Goal: Transaction & Acquisition: Purchase product/service

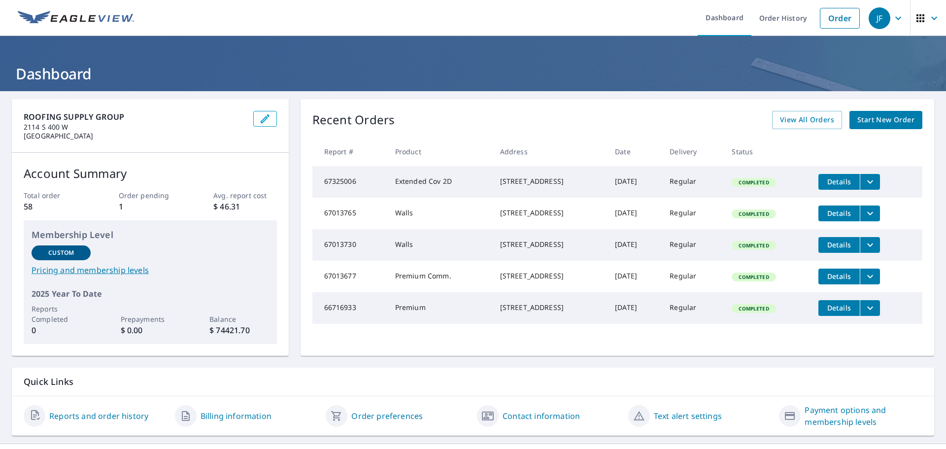
click at [870, 119] on span "Start New Order" at bounding box center [885, 120] width 57 height 12
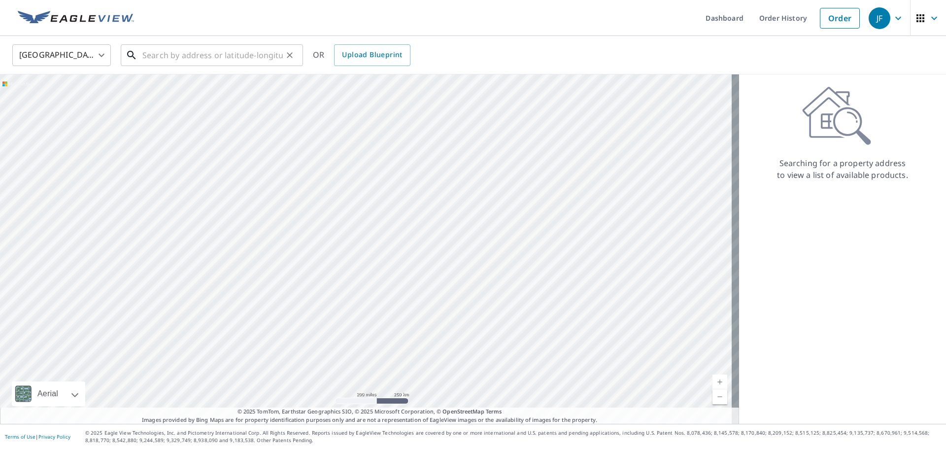
click at [168, 57] on input "text" at bounding box center [212, 55] width 140 height 28
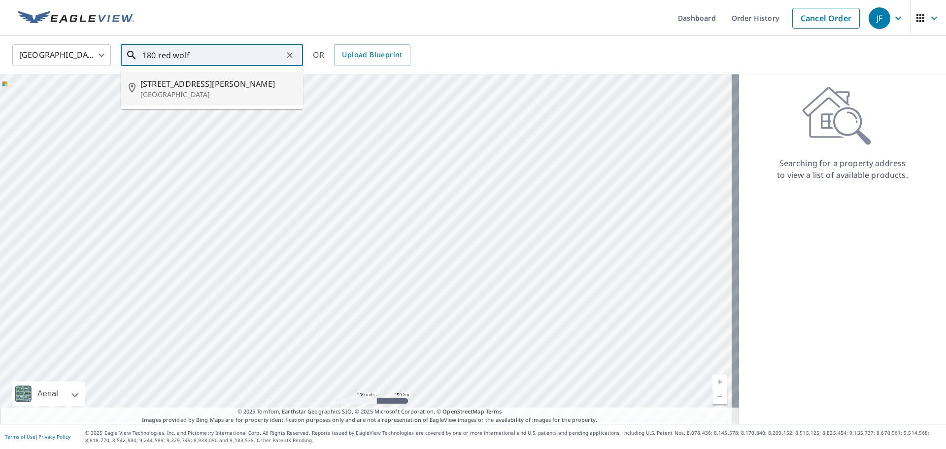
click at [190, 88] on span "[STREET_ADDRESS][PERSON_NAME]" at bounding box center [217, 84] width 155 height 12
type input "[STREET_ADDRESS][PERSON_NAME]"
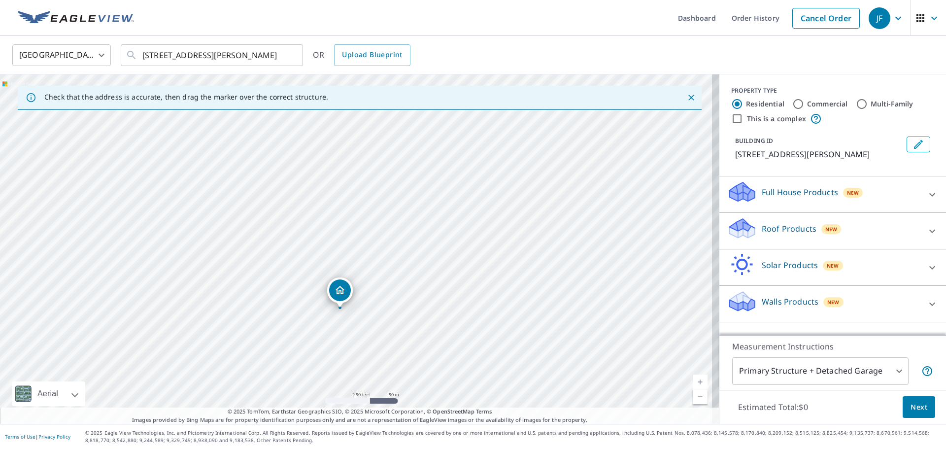
drag, startPoint x: 356, startPoint y: 228, endPoint x: 339, endPoint y: 288, distance: 62.3
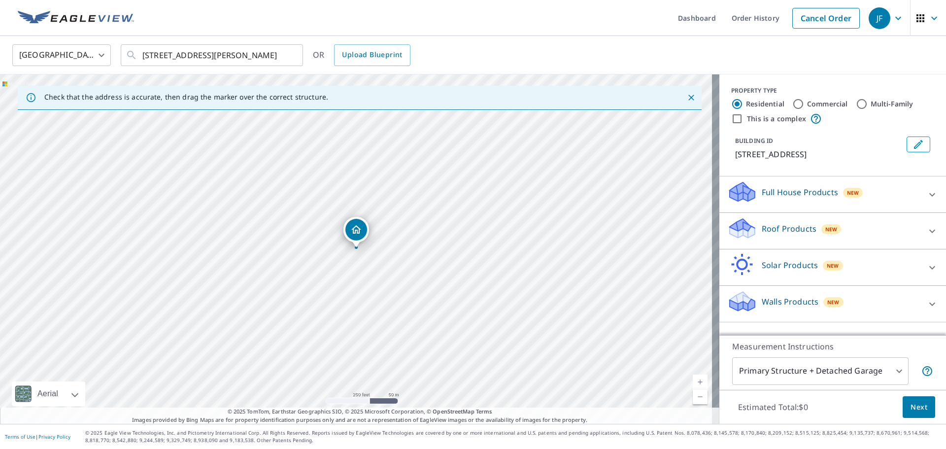
click at [926, 237] on icon at bounding box center [932, 231] width 12 height 12
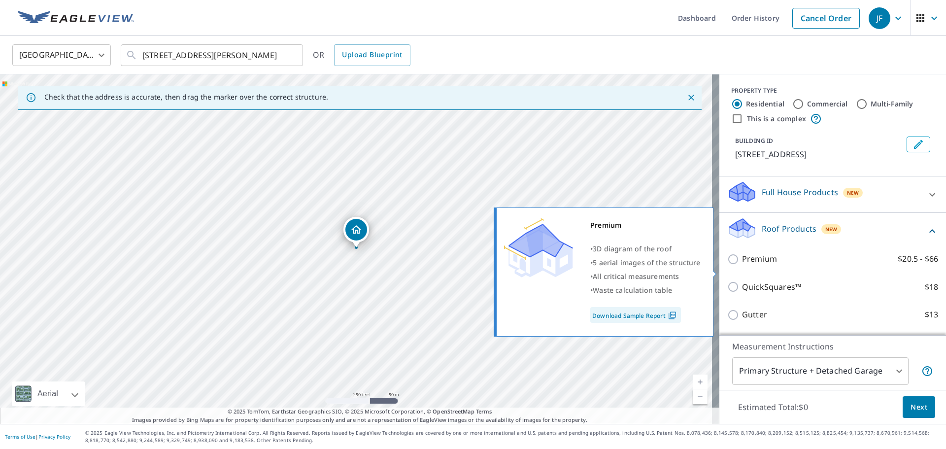
click at [728, 265] on input "Premium $20.5 - $66" at bounding box center [734, 259] width 15 height 12
checkbox input "true"
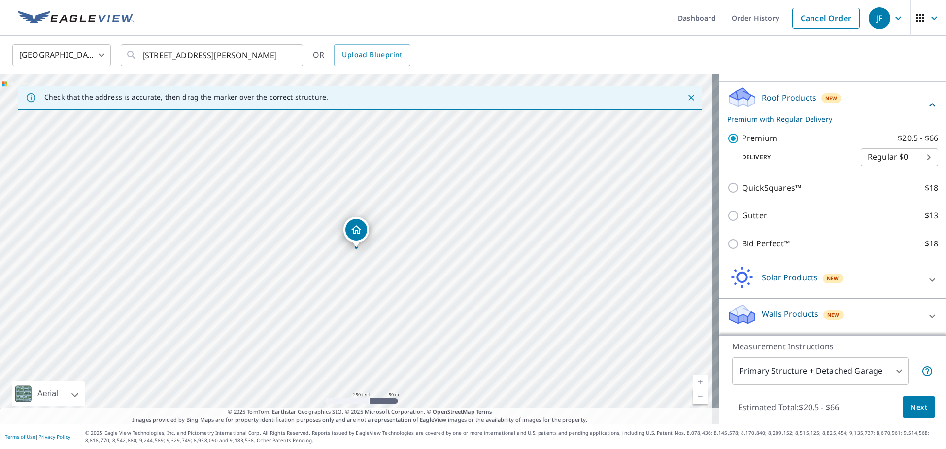
scroll to position [143, 0]
click at [923, 405] on button "Next" at bounding box center [918, 407] width 33 height 22
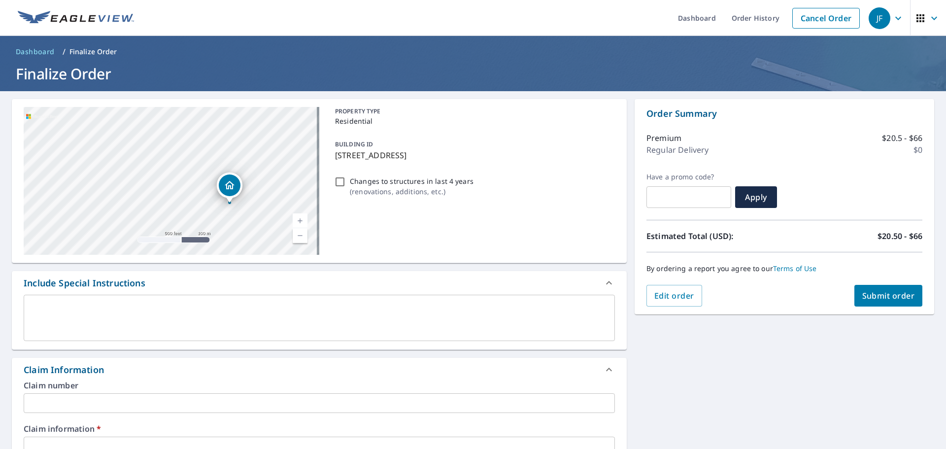
click at [26, 303] on div "x ​" at bounding box center [319, 318] width 591 height 46
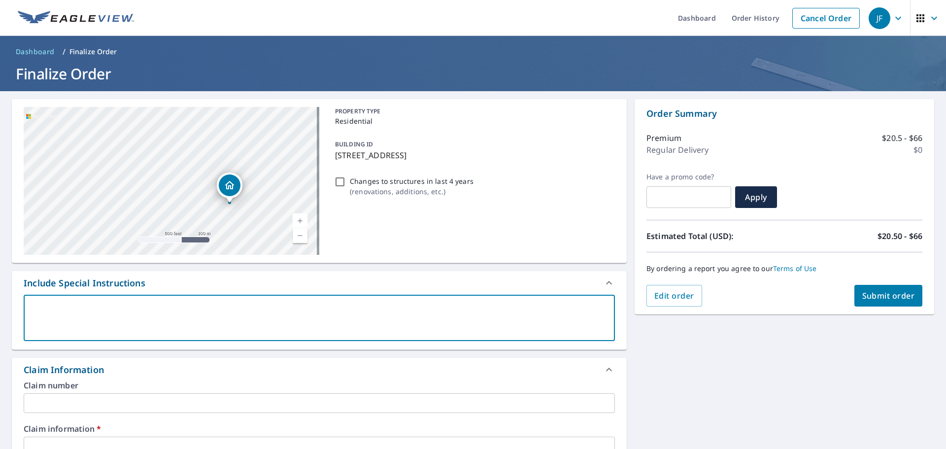
type textarea "I"
type textarea "x"
checkbox input "true"
type textarea "I"
type textarea "x"
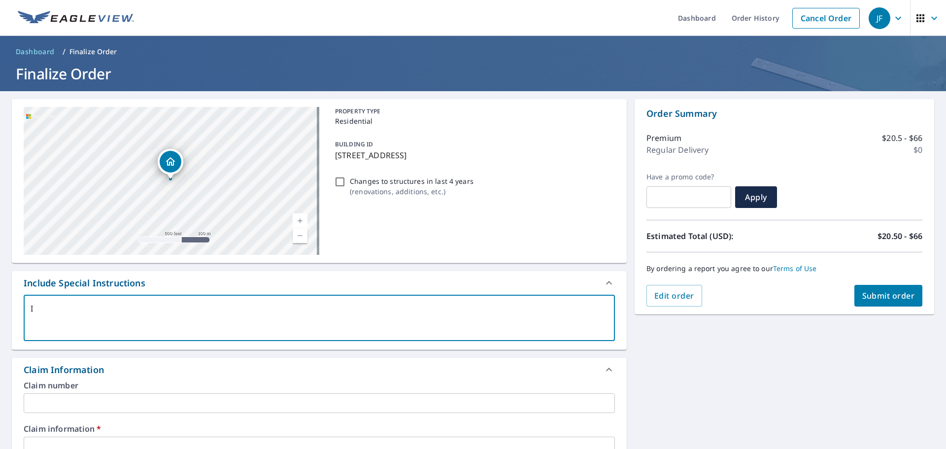
checkbox input "true"
type textarea "I o"
type textarea "x"
checkbox input "true"
type textarea "I on"
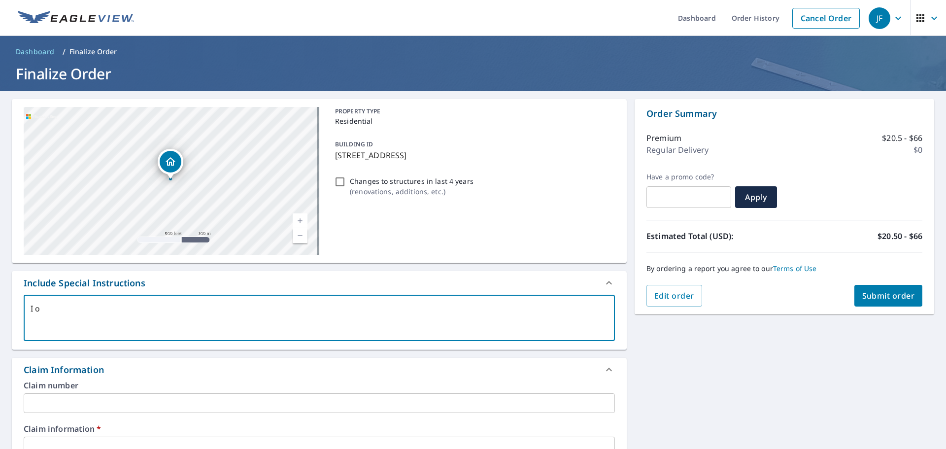
type textarea "x"
checkbox input "true"
type textarea "I onl"
type textarea "x"
checkbox input "true"
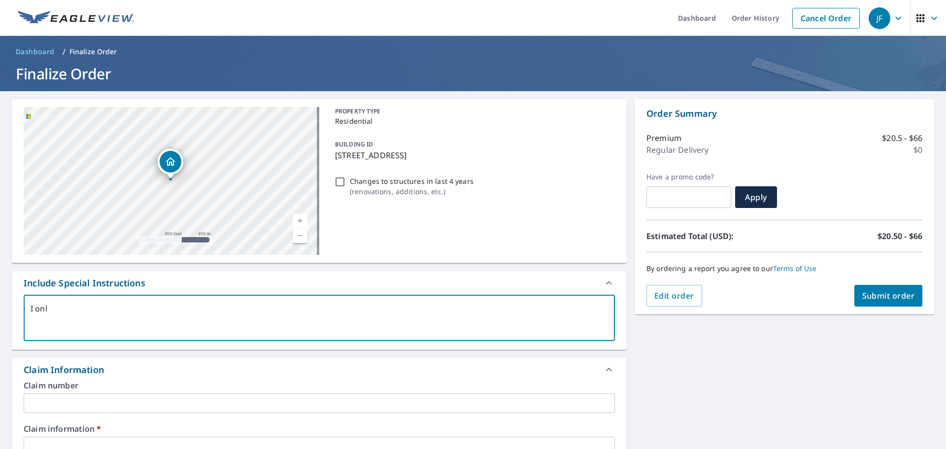
type textarea "I only"
type textarea "x"
checkbox input "true"
type textarea "I only"
type textarea "x"
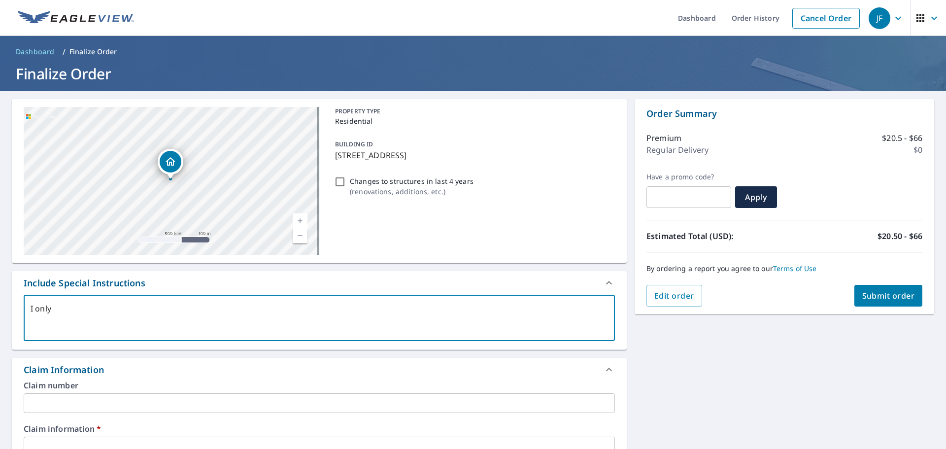
checkbox input "true"
type textarea "I only n"
type textarea "x"
checkbox input "true"
type textarea "I only ne"
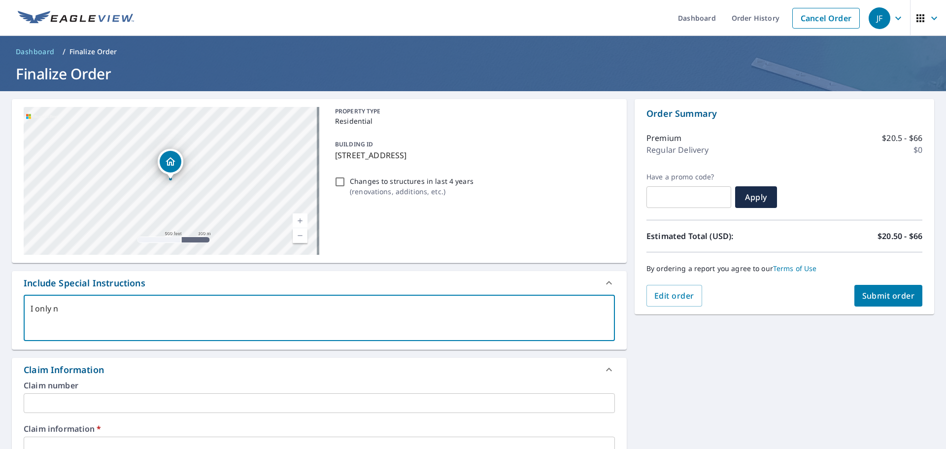
type textarea "x"
checkbox input "true"
type textarea "I only nee"
type textarea "x"
checkbox input "true"
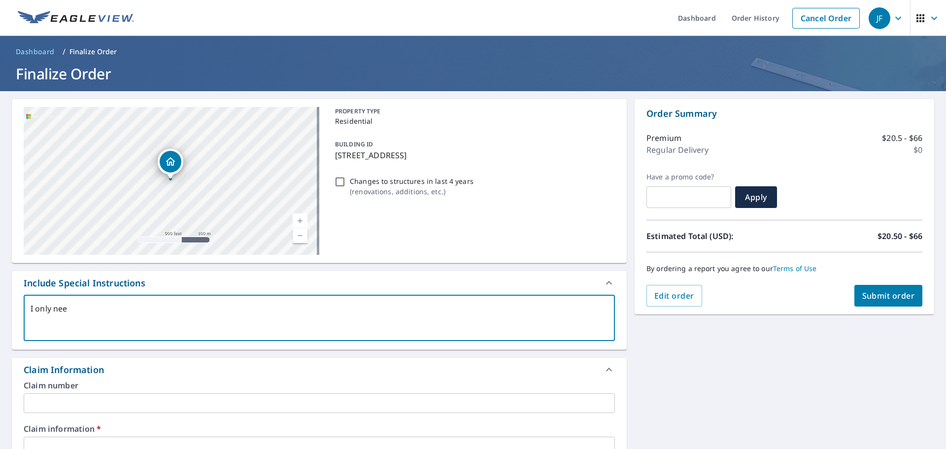
type textarea "I only need"
type textarea "x"
checkbox input "true"
type textarea "I only need"
type textarea "x"
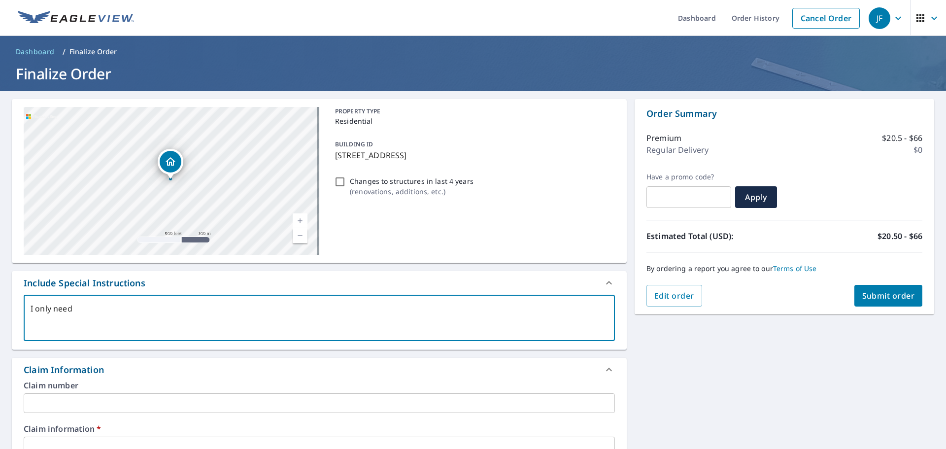
checkbox input "true"
type textarea "I only need t"
type textarea "x"
checkbox input "true"
type textarea "I only need th"
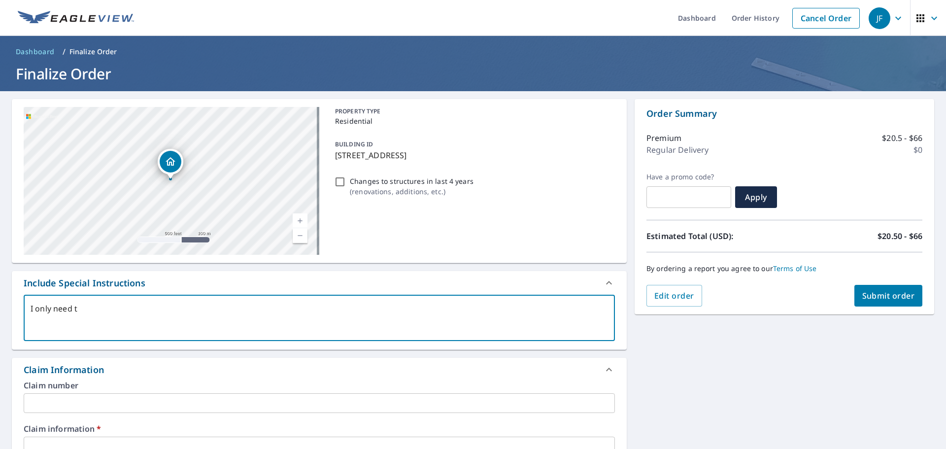
type textarea "x"
checkbox input "true"
type textarea "I only need the"
type textarea "x"
checkbox input "true"
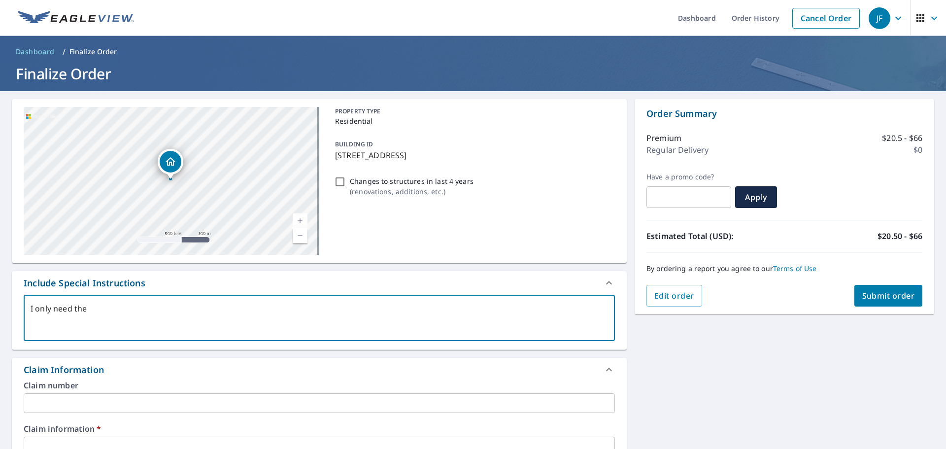
type textarea "I only need the"
type textarea "x"
checkbox input "true"
type textarea "I only need the r"
type textarea "x"
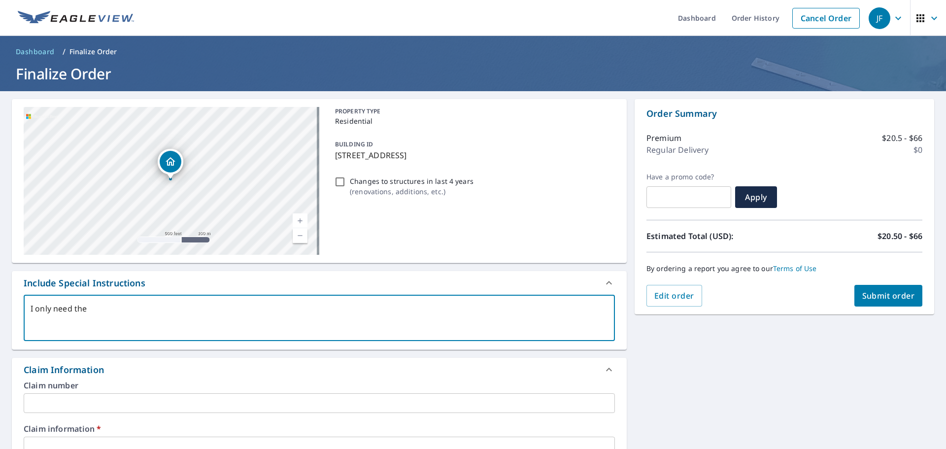
checkbox input "true"
type textarea "I only need the re"
type textarea "x"
checkbox input "true"
type textarea "I only need the rec"
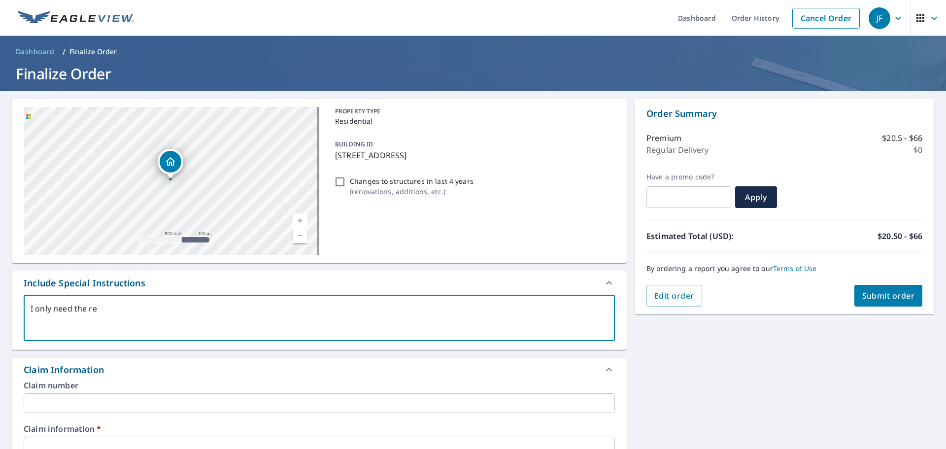
type textarea "x"
checkbox input "true"
type textarea "I only need the rect"
type textarea "x"
checkbox input "true"
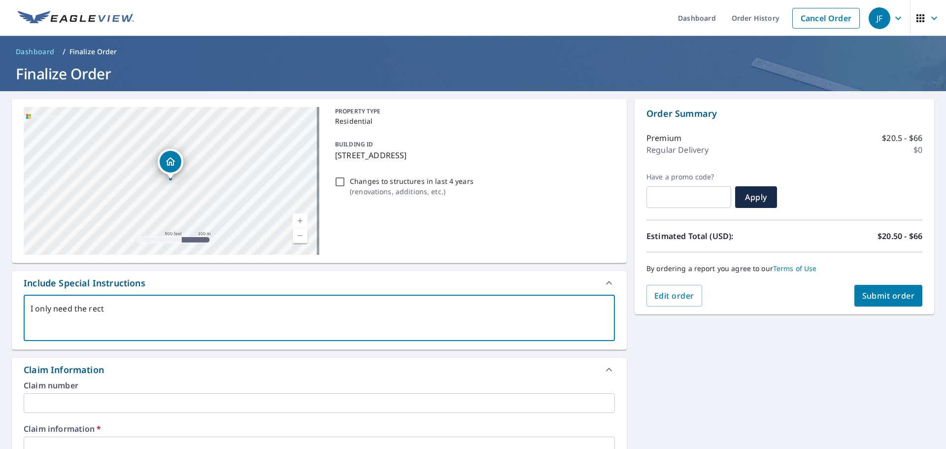
type textarea "I only need the recta"
type textarea "x"
checkbox input "true"
type textarea "I only need the rectan"
type textarea "x"
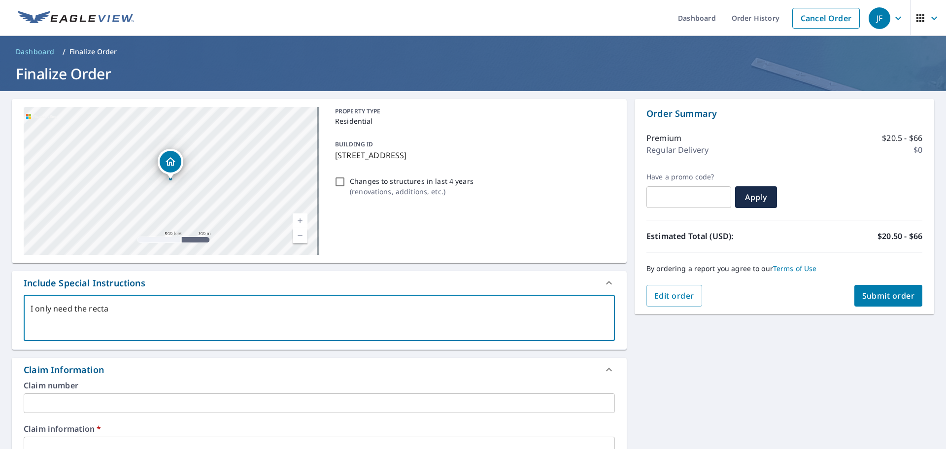
checkbox input "true"
type textarea "I only need the rectang"
type textarea "x"
checkbox input "true"
type textarea "I only need the rectangl"
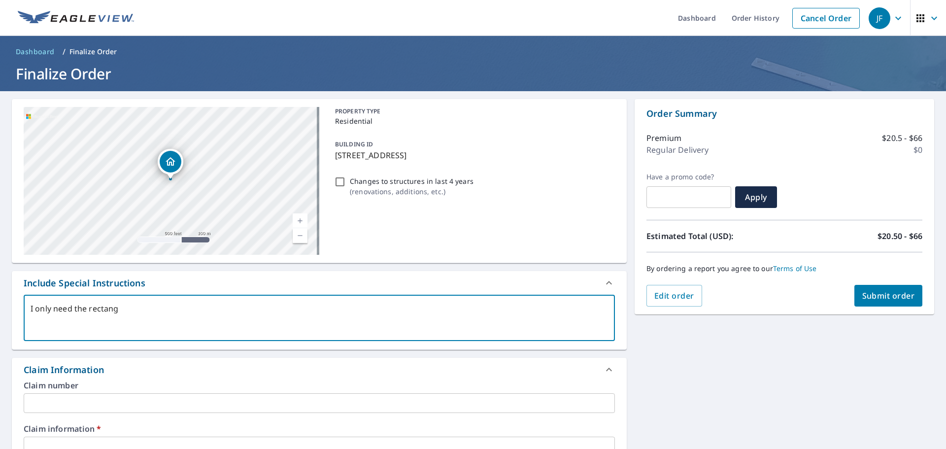
type textarea "x"
checkbox input "true"
type textarea "I only need the rectangle"
type textarea "x"
checkbox input "true"
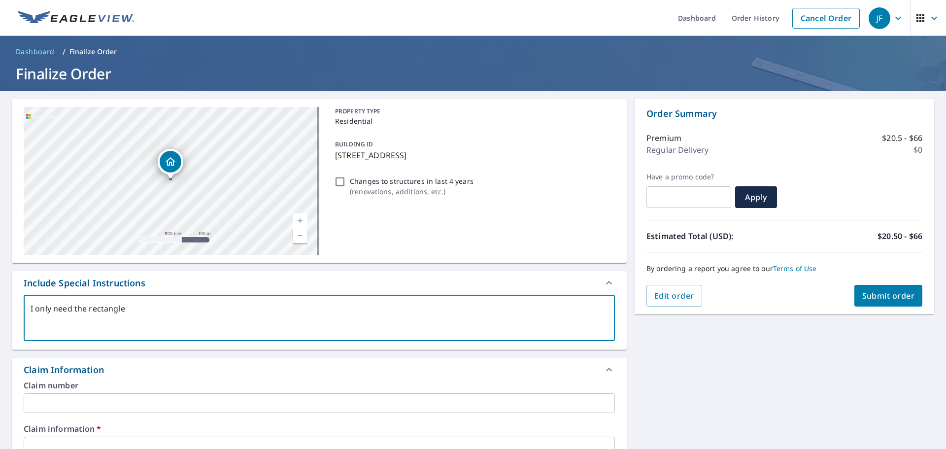
type textarea "I only need the rectangle"
type textarea "x"
checkbox input "true"
type textarea "I only need the rectangle p"
type textarea "x"
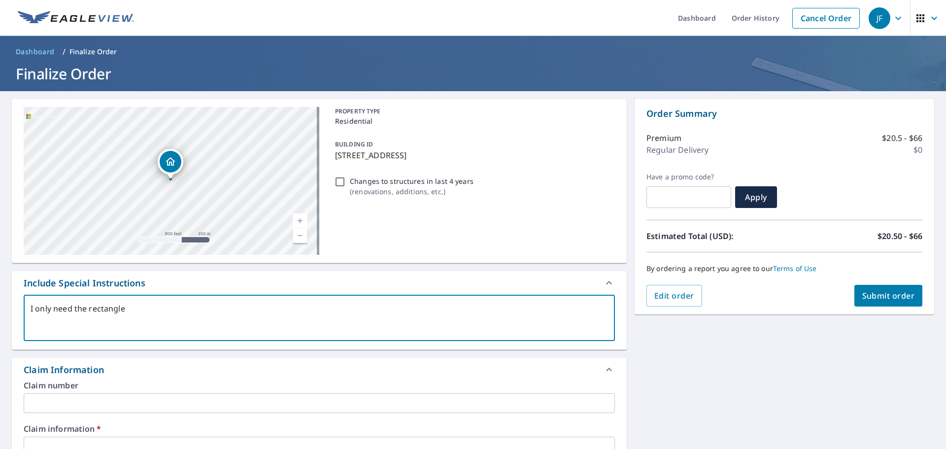
checkbox input "true"
type textarea "I only need the rectangle pe"
type textarea "x"
checkbox input "true"
type textarea "I only need the rectangle p"
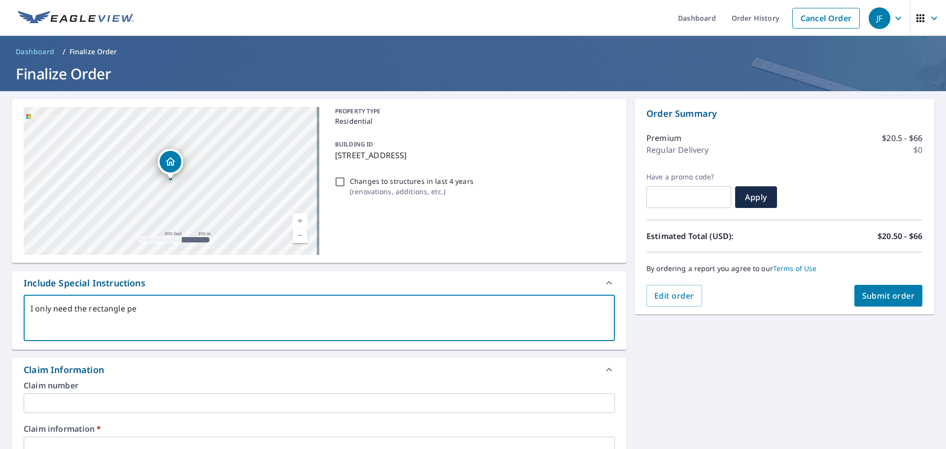
type textarea "x"
checkbox input "true"
type textarea "I only need the rectangle pa"
type textarea "x"
checkbox input "true"
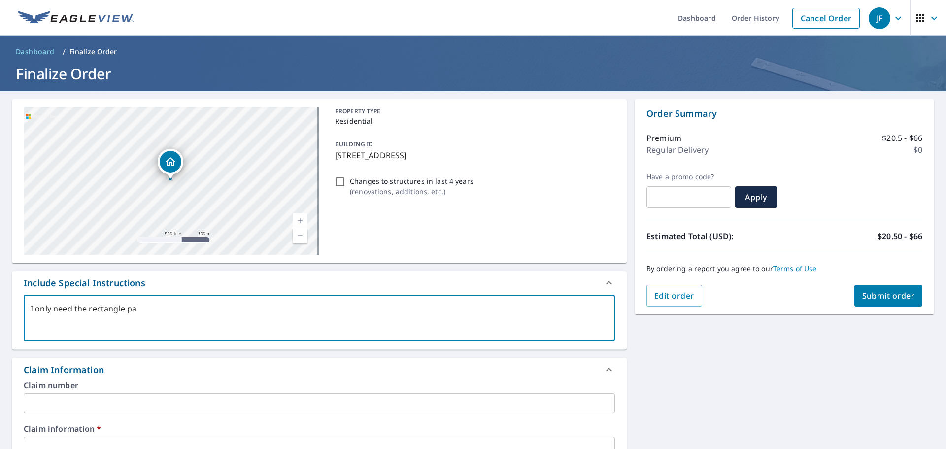
type textarea "I only need the rectangle par"
type textarea "x"
checkbox input "true"
type textarea "I only need the rectangle part"
type textarea "x"
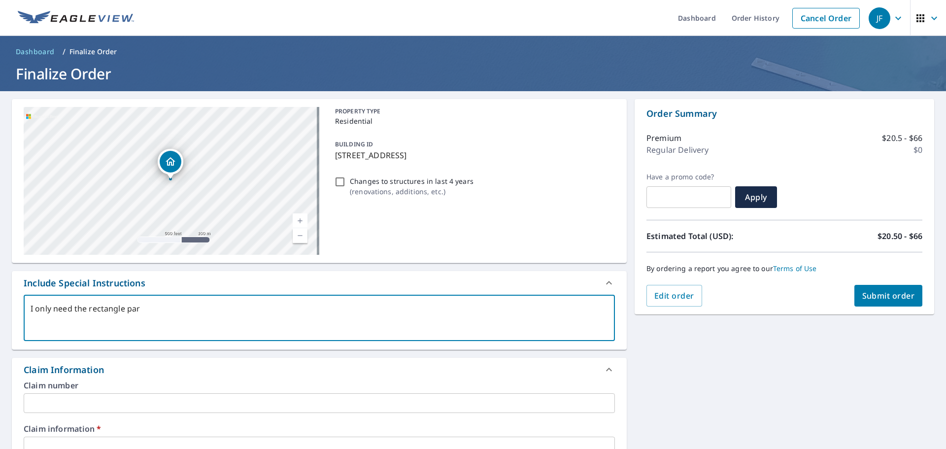
checkbox input "true"
type textarea "I only need the rectangle part"
type textarea "x"
checkbox input "true"
type textarea "I only need the rectangle part w"
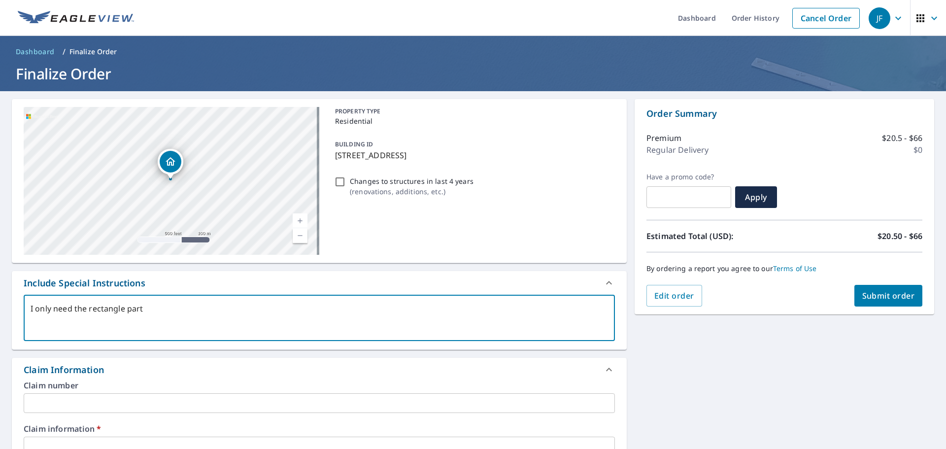
type textarea "x"
checkbox input "true"
type textarea "I only need the rectangle part wh"
type textarea "x"
checkbox input "true"
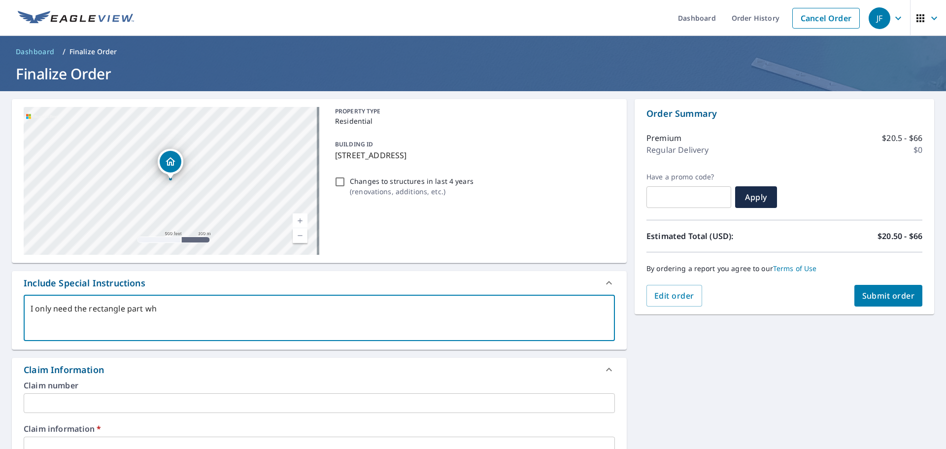
type textarea "I only need the rectangle part whe"
type textarea "x"
checkbox input "true"
type textarea "I only need the rectangle part wher"
type textarea "x"
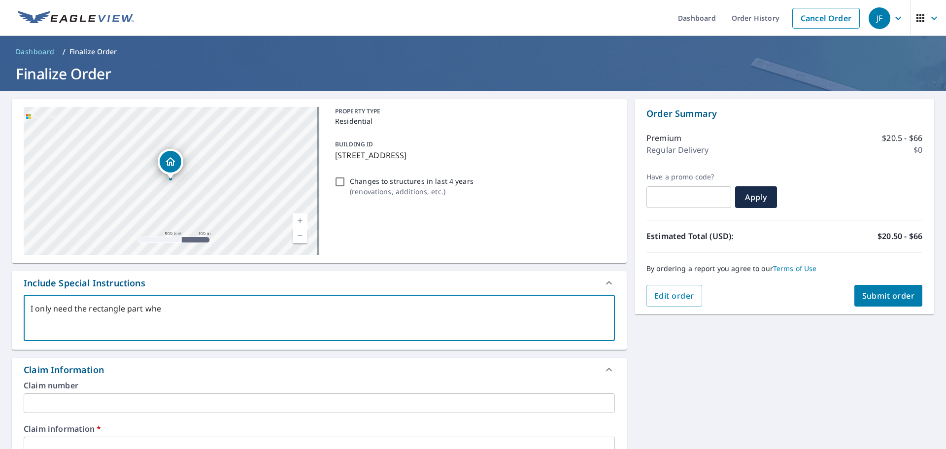
checkbox input "true"
type textarea "I only need the rectangle part where"
type textarea "x"
checkbox input "true"
type textarea "I only need the rectangle part where"
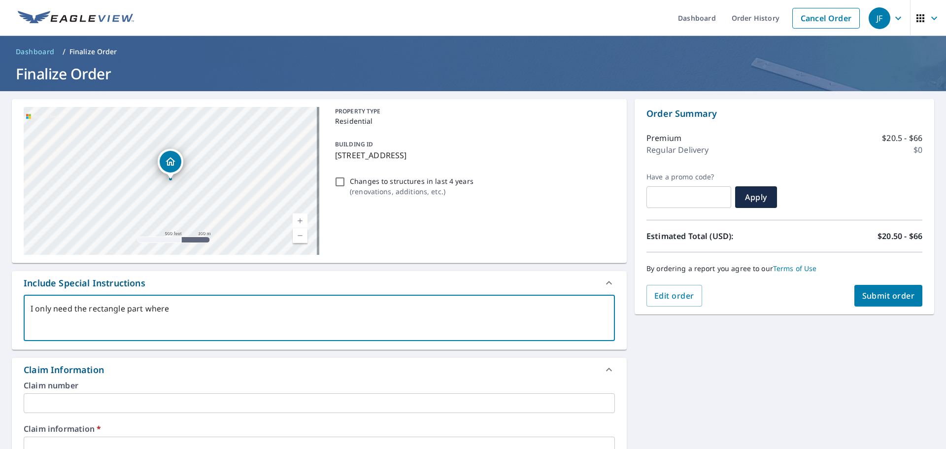
type textarea "x"
checkbox input "true"
type textarea "I only need the rectangle part where I"
type textarea "x"
checkbox input "true"
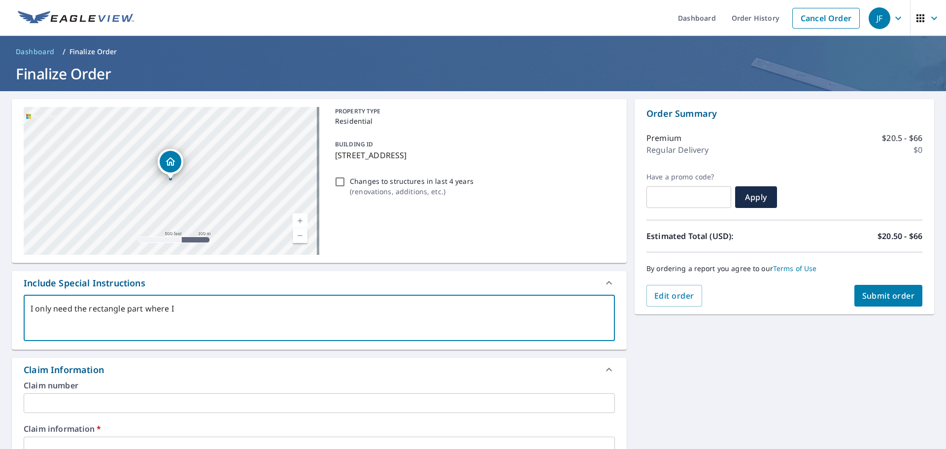
type textarea "I only need the rectangle part where I"
type textarea "x"
checkbox input "true"
type textarea "I only need the rectangle part where I p"
type textarea "x"
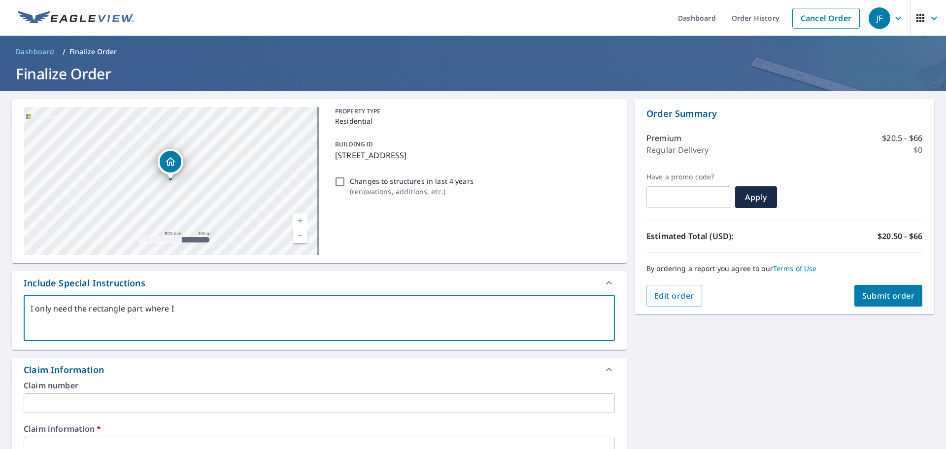
checkbox input "true"
type textarea "I only need the rectangle part where I pu"
type textarea "x"
checkbox input "true"
type textarea "I only need the rectangle part where I put"
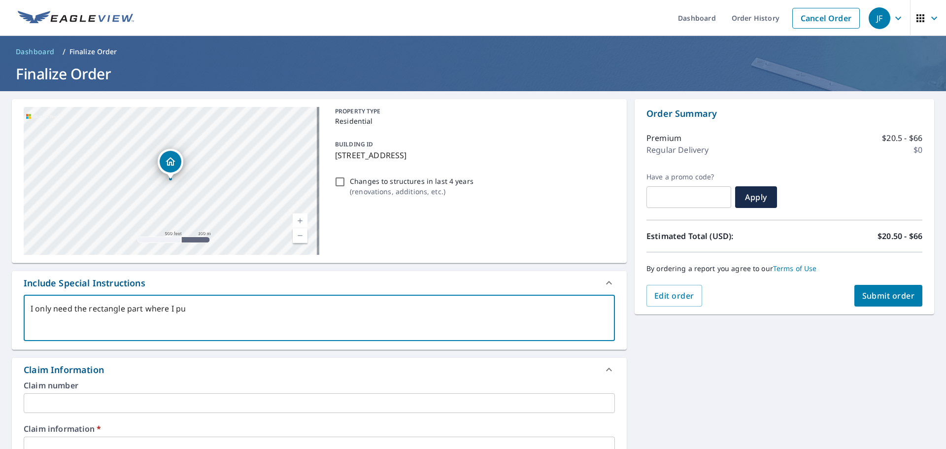
type textarea "x"
checkbox input "true"
type textarea "I only need the rectangle part where I put"
type textarea "x"
checkbox input "true"
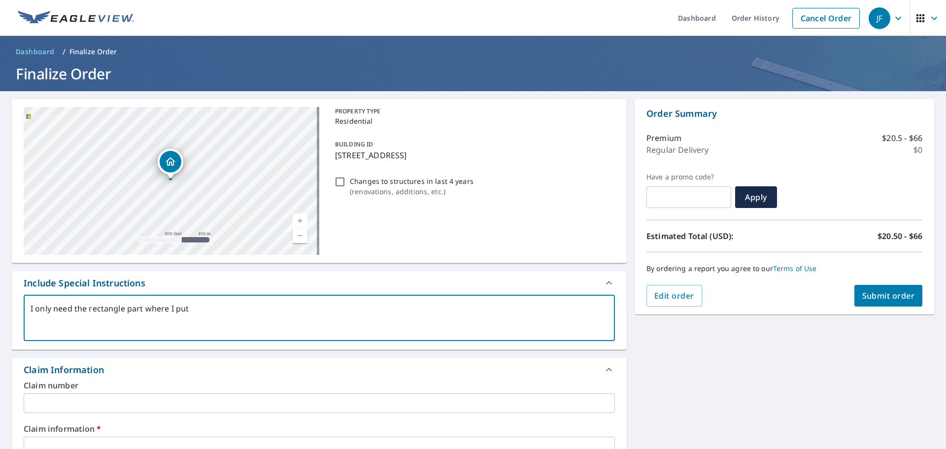
type textarea "I only need the rectangle part where I put t"
type textarea "x"
checkbox input "true"
type textarea "I only need the rectangle part where I put th"
type textarea "x"
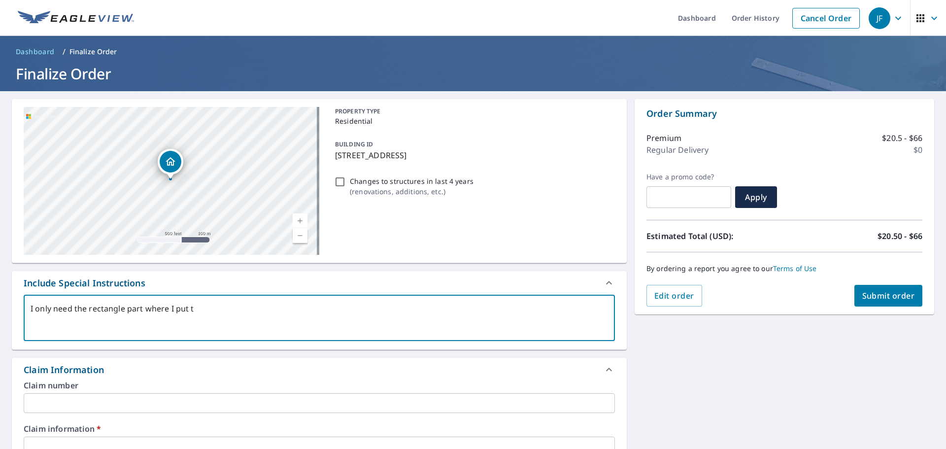
checkbox input "true"
type textarea "I only need the rectangle part where I put the"
type textarea "x"
checkbox input "true"
type textarea "I only need the rectangle part where I put the"
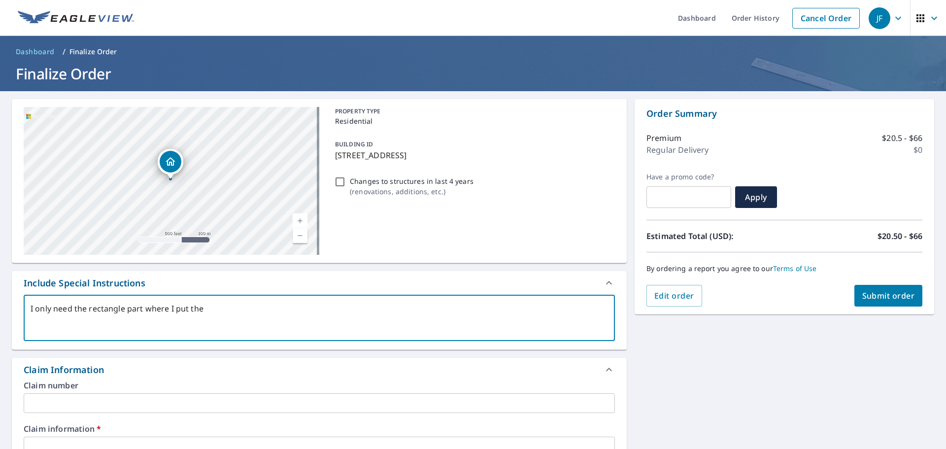
type textarea "x"
checkbox input "true"
type textarea "I only need the rectangle part where I put the p"
type textarea "x"
checkbox input "true"
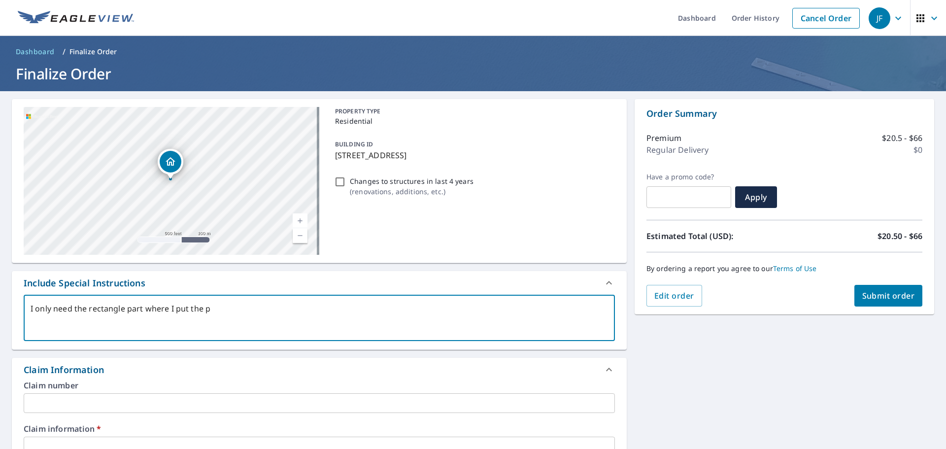
type textarea "I only need the rectangle part where I put the pi"
type textarea "x"
checkbox input "true"
type textarea "I only need the rectangle part where I put the pin"
type textarea "x"
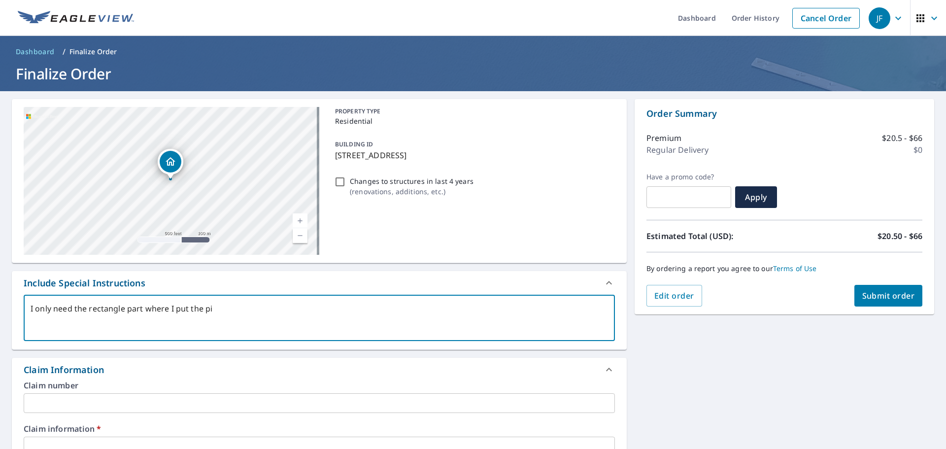
checkbox input "true"
type textarea "I only need the rectangle part where I put the pin"
type textarea "x"
checkbox input "true"
type textarea "I only need the rectangle part where I put the pin o"
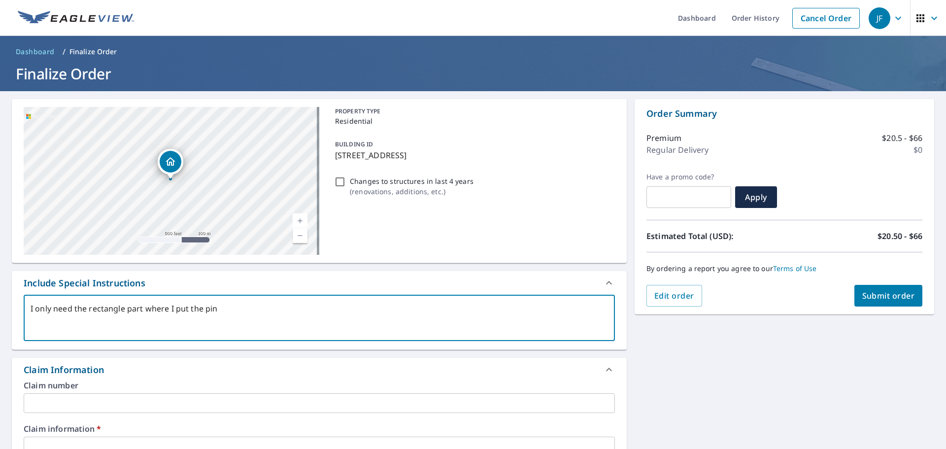
type textarea "x"
checkbox input "true"
type textarea "I only need the rectangle part where I put the pin or"
type textarea "x"
checkbox input "true"
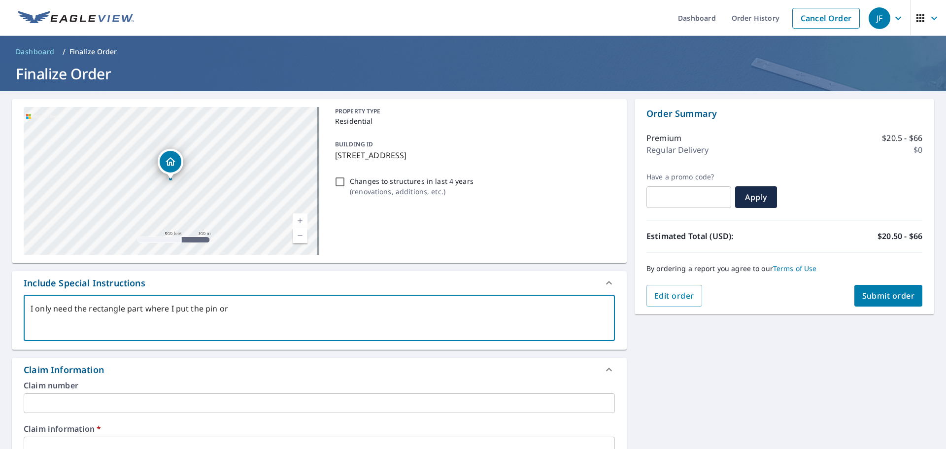
type textarea "I only need the rectangle part where I put the pin or"
type textarea "x"
checkbox input "true"
type textarea "I only need the rectangle part where I put the pin or a"
type textarea "x"
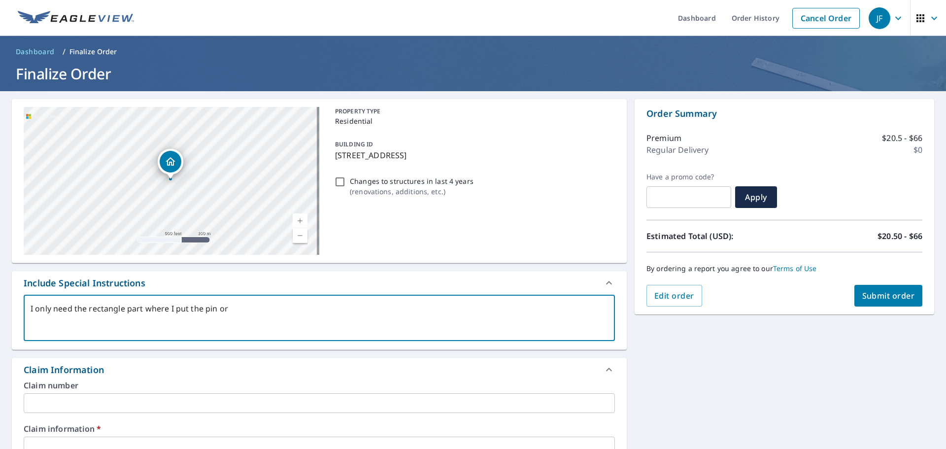
checkbox input "true"
type textarea "I only need the rectangle part where I put the pin or at"
type textarea "x"
checkbox input "true"
type textarea "I only need the rectangle part where I put the pin or at"
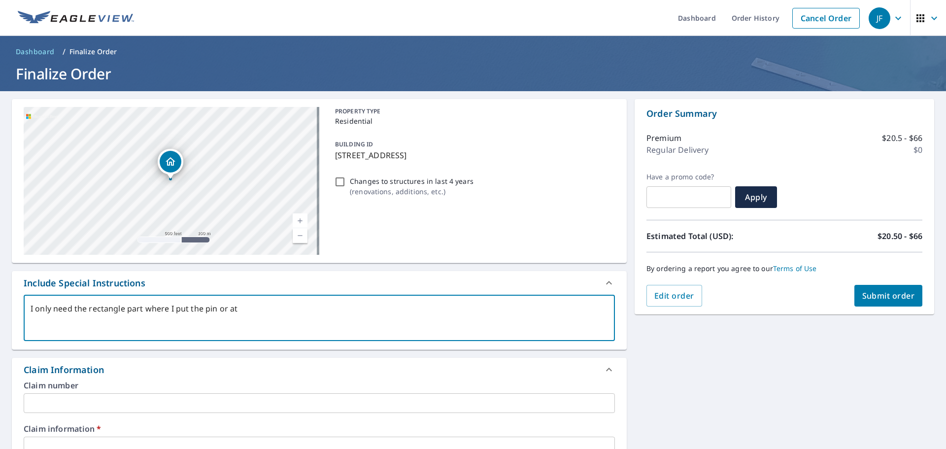
type textarea "x"
checkbox input "true"
type textarea "I only need the rectangle part where I put the pin or at t"
type textarea "x"
checkbox input "true"
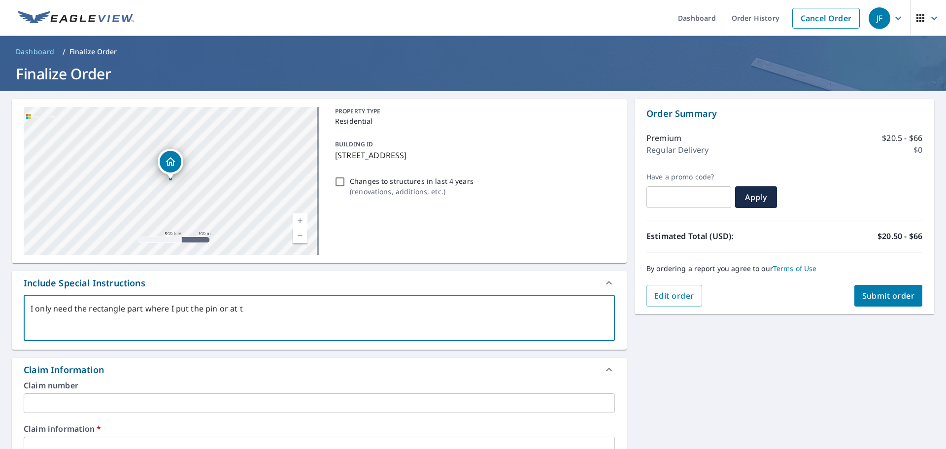
type textarea "I only need the rectangle part where I put the pin or at th"
type textarea "x"
checkbox input "true"
type textarea "I only need the rectangle part where I put the pin or at the"
type textarea "x"
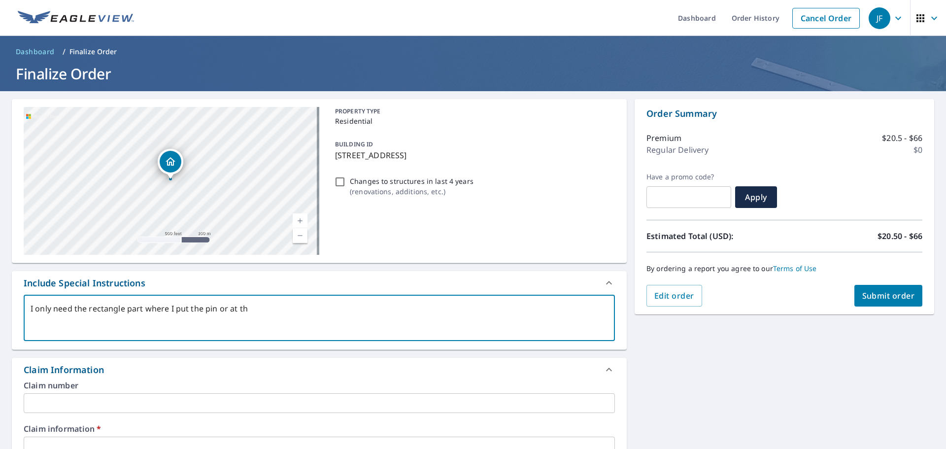
checkbox input "true"
type textarea "I only need the rectangle part where I put the pin or at the"
type textarea "x"
checkbox input "true"
type textarea "I only need the rectangle part where I put the pin or at the b"
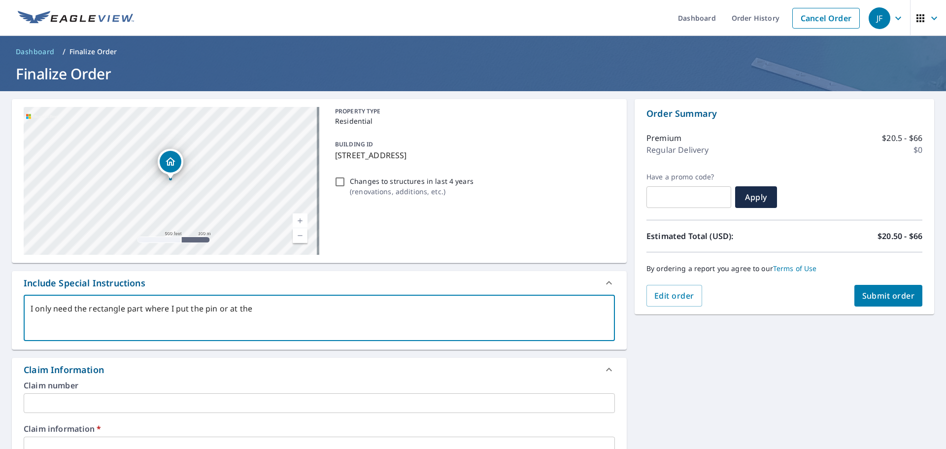
type textarea "x"
checkbox input "true"
type textarea "I only need the rectangle part where I put the pin or at the bo"
type textarea "x"
checkbox input "true"
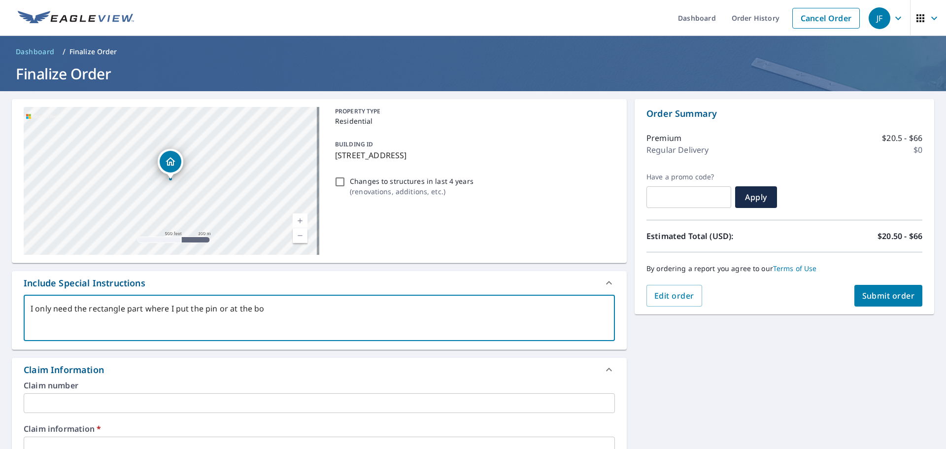
type textarea "I only need the rectangle part where I put the pin or at the bot"
type textarea "x"
checkbox input "true"
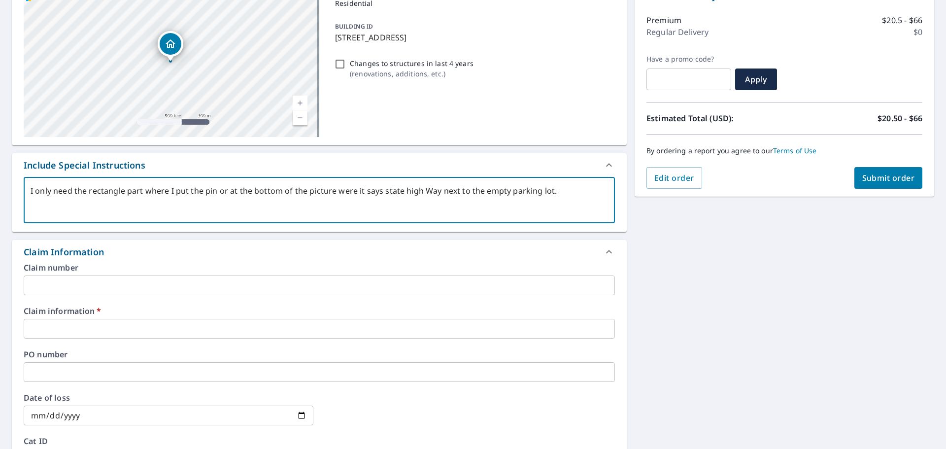
scroll to position [148, 0]
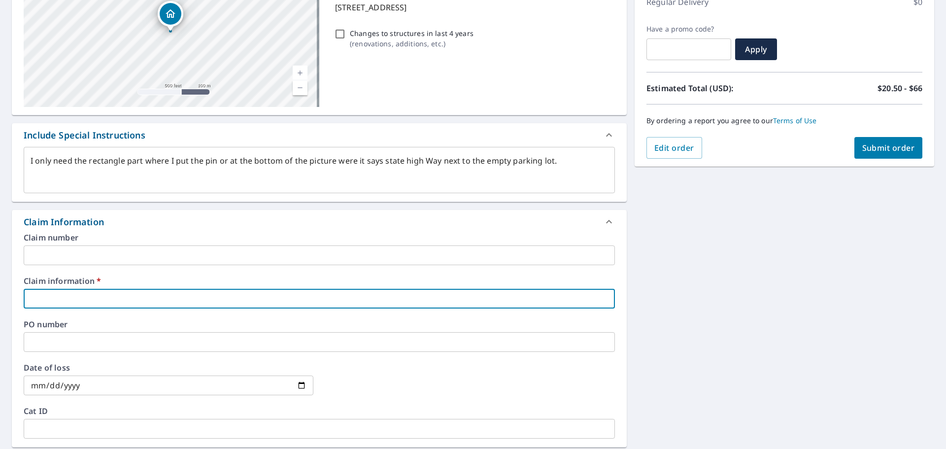
click at [40, 297] on input "text" at bounding box center [319, 299] width 591 height 20
click at [56, 298] on input "text" at bounding box center [319, 299] width 591 height 20
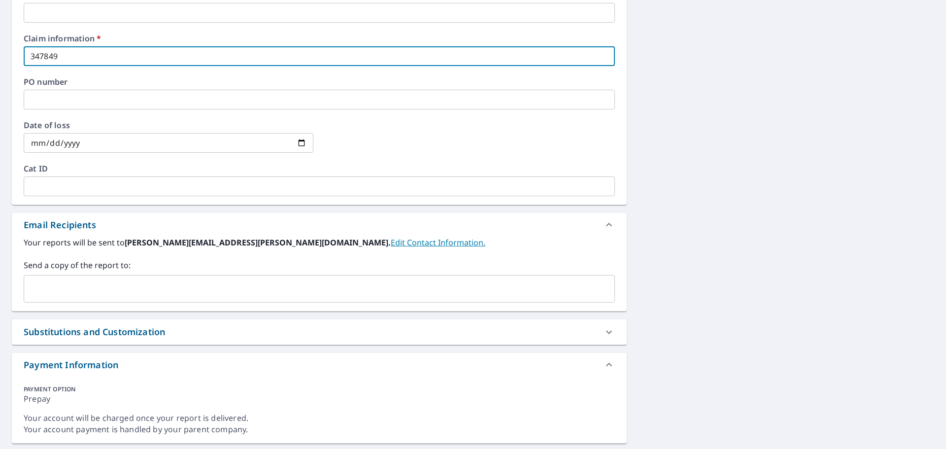
scroll to position [394, 0]
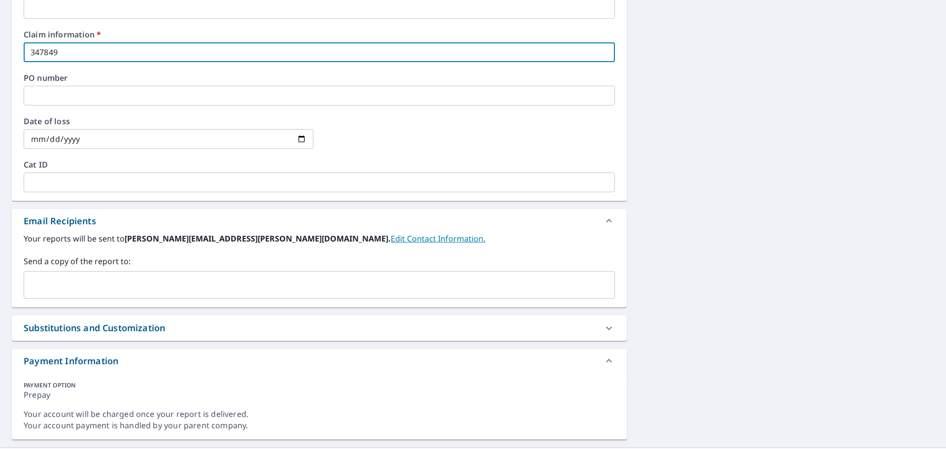
click at [39, 281] on input "text" at bounding box center [311, 284] width 567 height 19
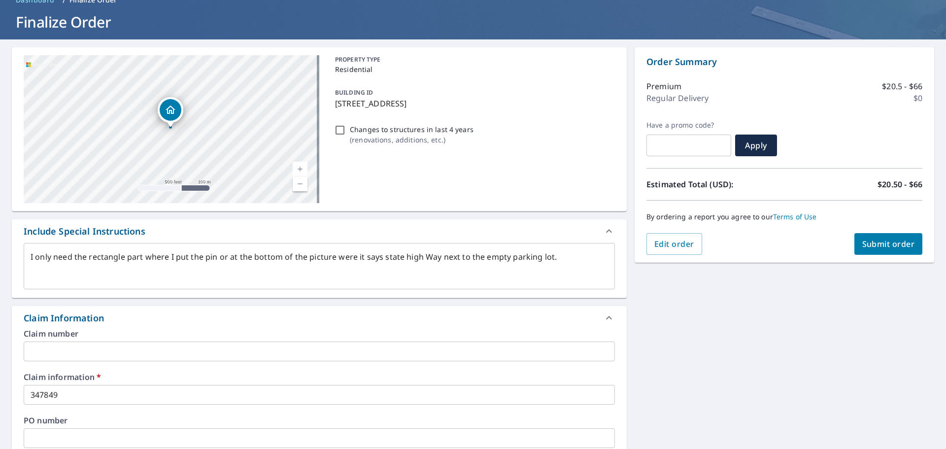
scroll to position [49, 0]
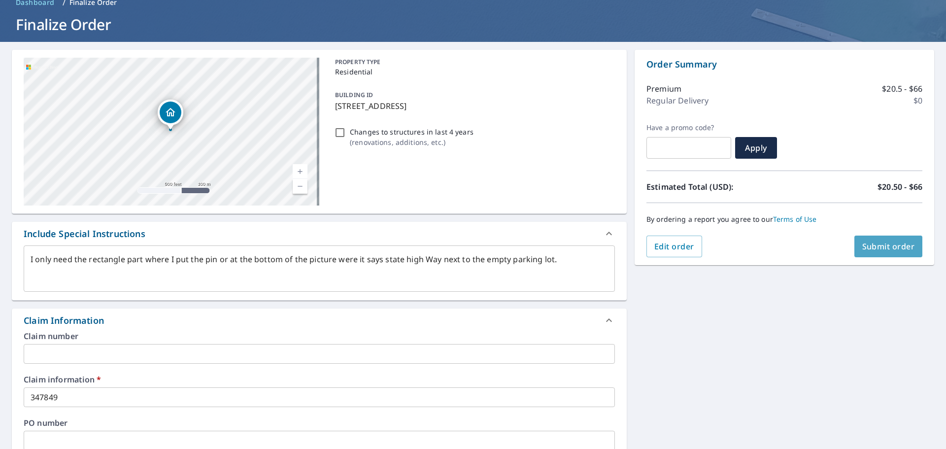
click at [864, 249] on span "Submit order" at bounding box center [888, 246] width 53 height 11
